Goal: Check status: Check status

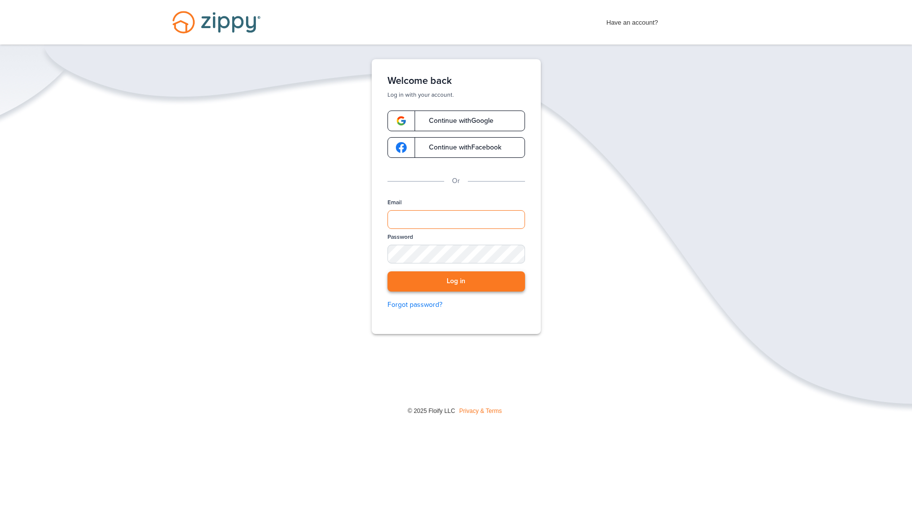
type input "**********"
click at [453, 280] on button "Log in" at bounding box center [456, 281] width 138 height 20
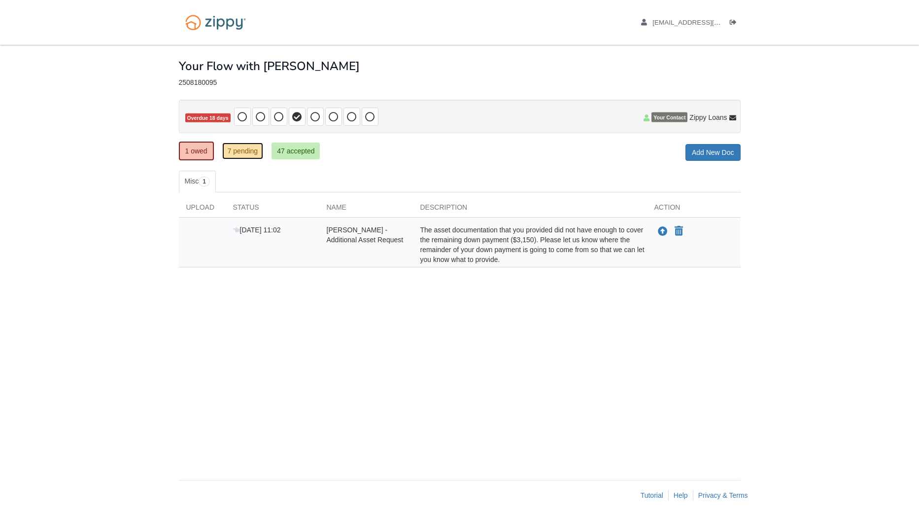
click at [235, 152] on link "7 pending" at bounding box center [242, 150] width 41 height 17
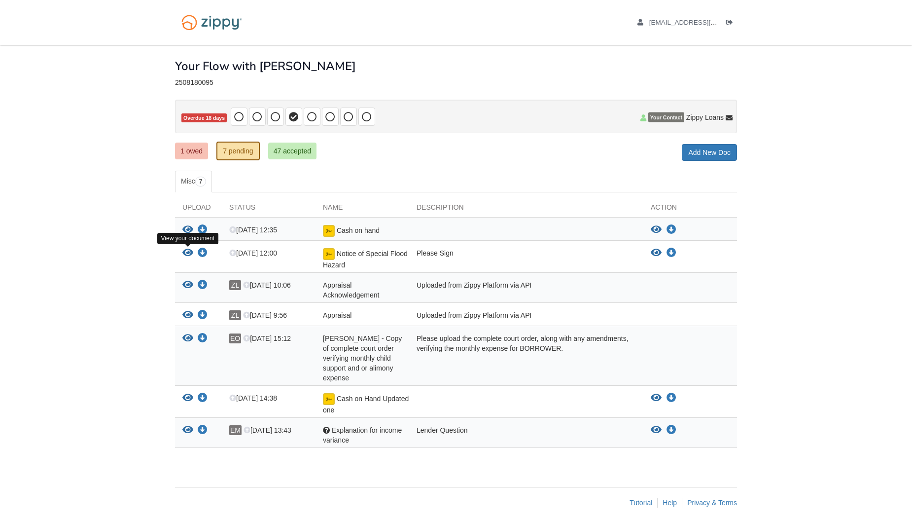
click at [187, 254] on icon "View Notice of Special Flood Hazard" at bounding box center [187, 253] width 11 height 10
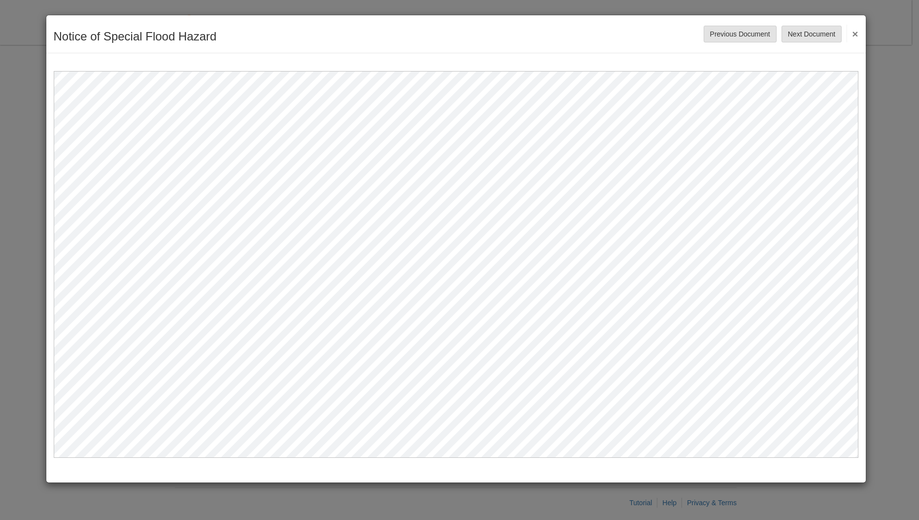
click at [860, 32] on div "Notice of Special Flood Hazard Save Cancel Previous Document Next Document ×" at bounding box center [456, 34] width 820 height 38
click at [852, 33] on button "×" at bounding box center [852, 34] width 11 height 18
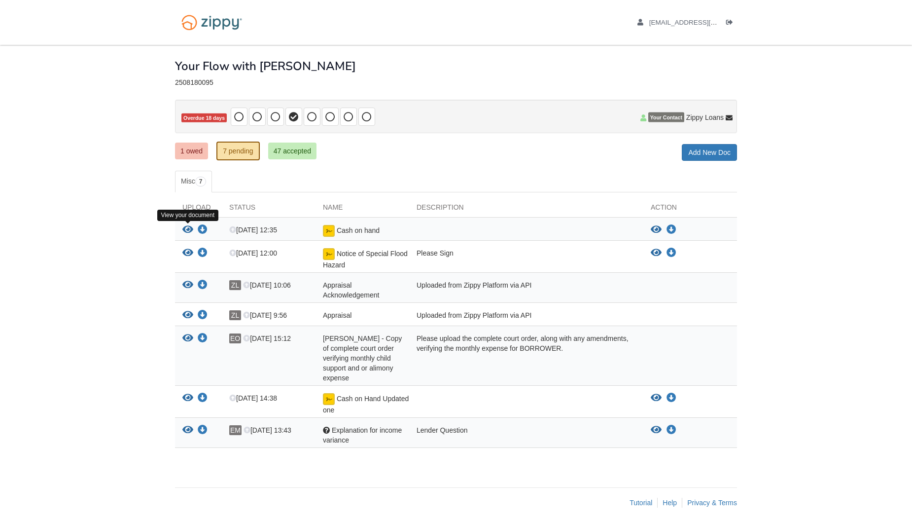
click at [185, 228] on icon "View Cash on hand" at bounding box center [187, 230] width 11 height 10
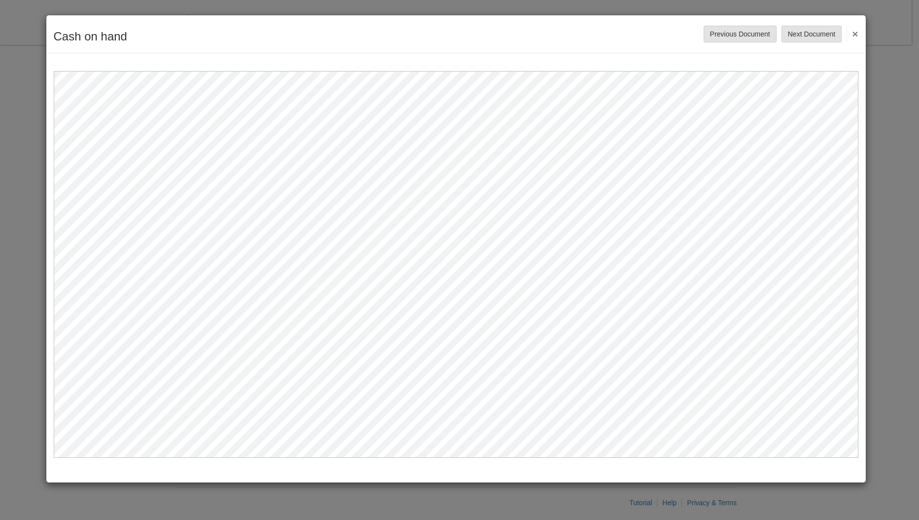
click at [856, 32] on button "×" at bounding box center [852, 34] width 11 height 18
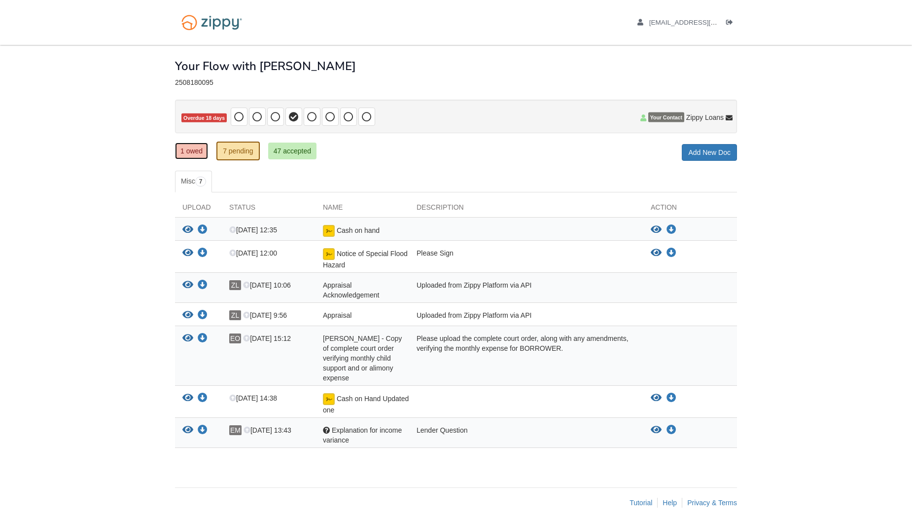
click at [188, 153] on link "1 owed" at bounding box center [191, 150] width 33 height 17
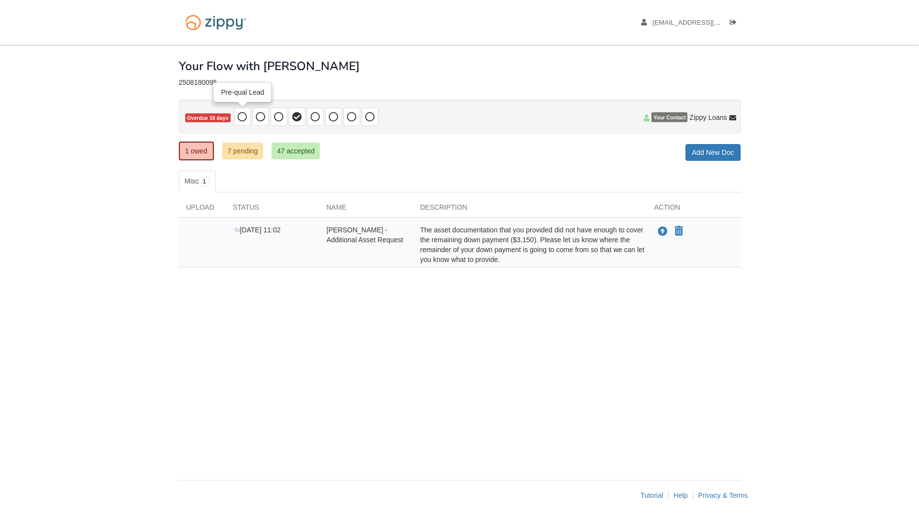
drag, startPoint x: 243, startPoint y: 111, endPoint x: 248, endPoint y: 113, distance: 5.3
click at [243, 110] on span at bounding box center [242, 116] width 17 height 18
click at [280, 153] on link "47 accepted" at bounding box center [296, 150] width 48 height 17
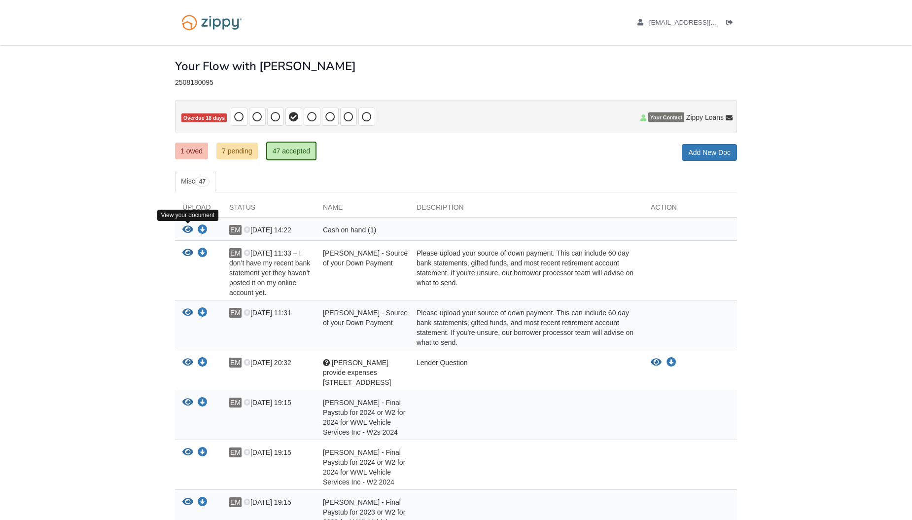
click at [187, 229] on icon "View Cash on hand (1)" at bounding box center [187, 230] width 11 height 10
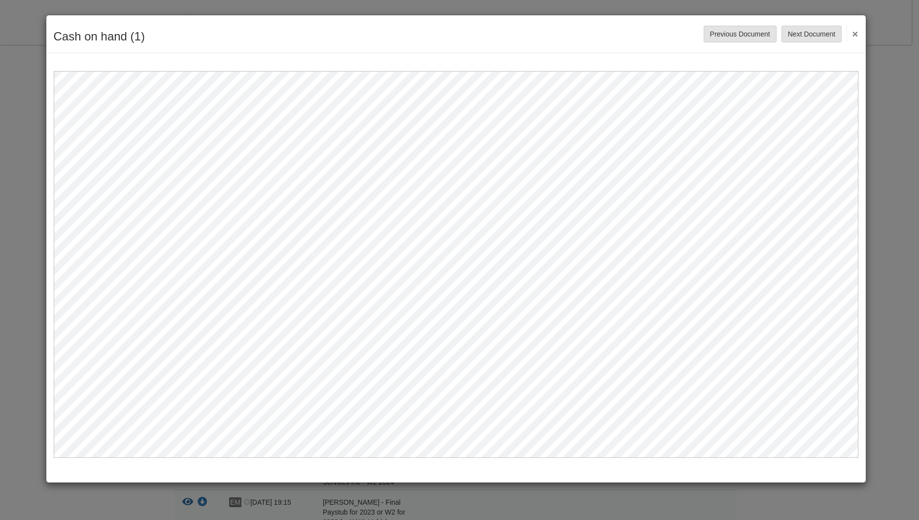
click at [858, 30] on button "×" at bounding box center [852, 34] width 11 height 18
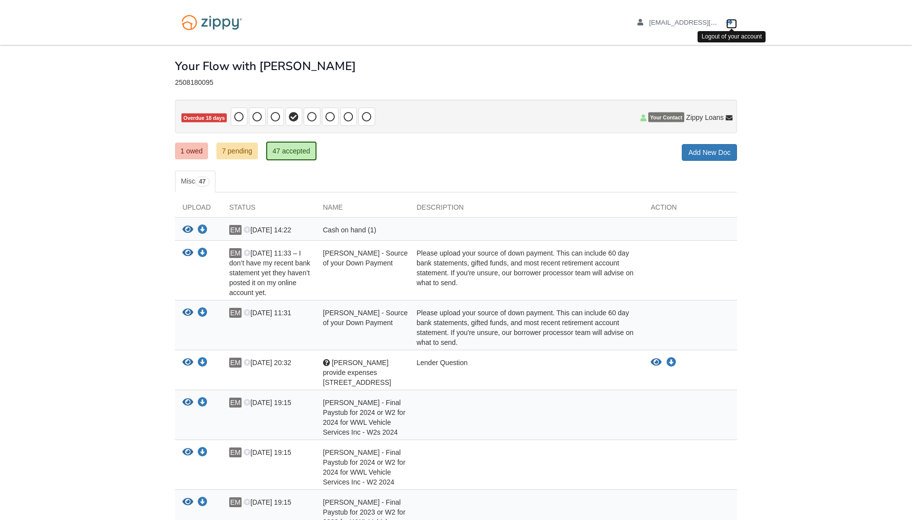
click at [730, 22] on icon "Log out" at bounding box center [729, 22] width 7 height 7
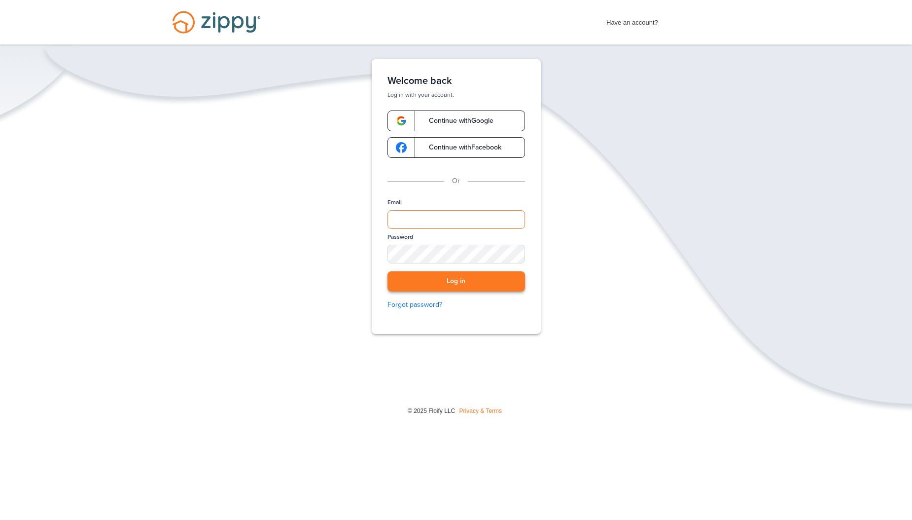
type input "**********"
click at [444, 287] on button "Log in" at bounding box center [456, 281] width 138 height 20
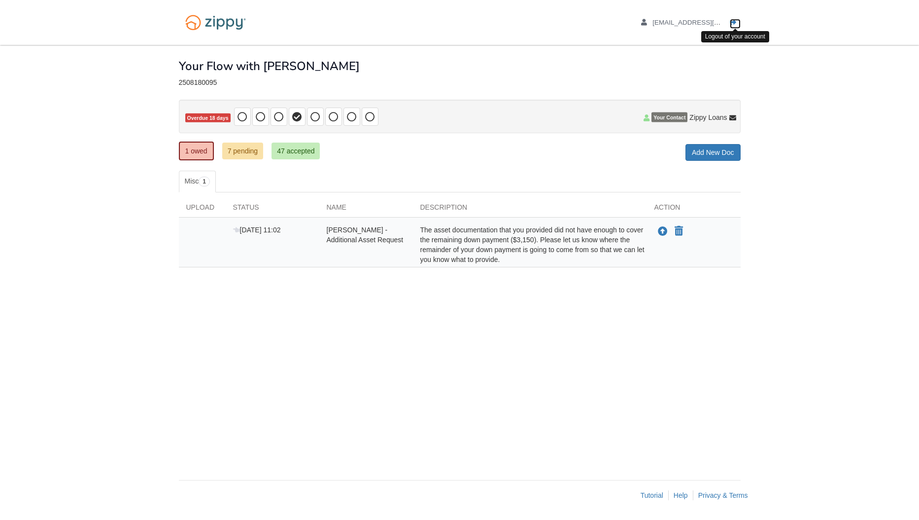
click at [732, 19] on icon "Log out" at bounding box center [733, 22] width 7 height 7
